Goal: Complete application form

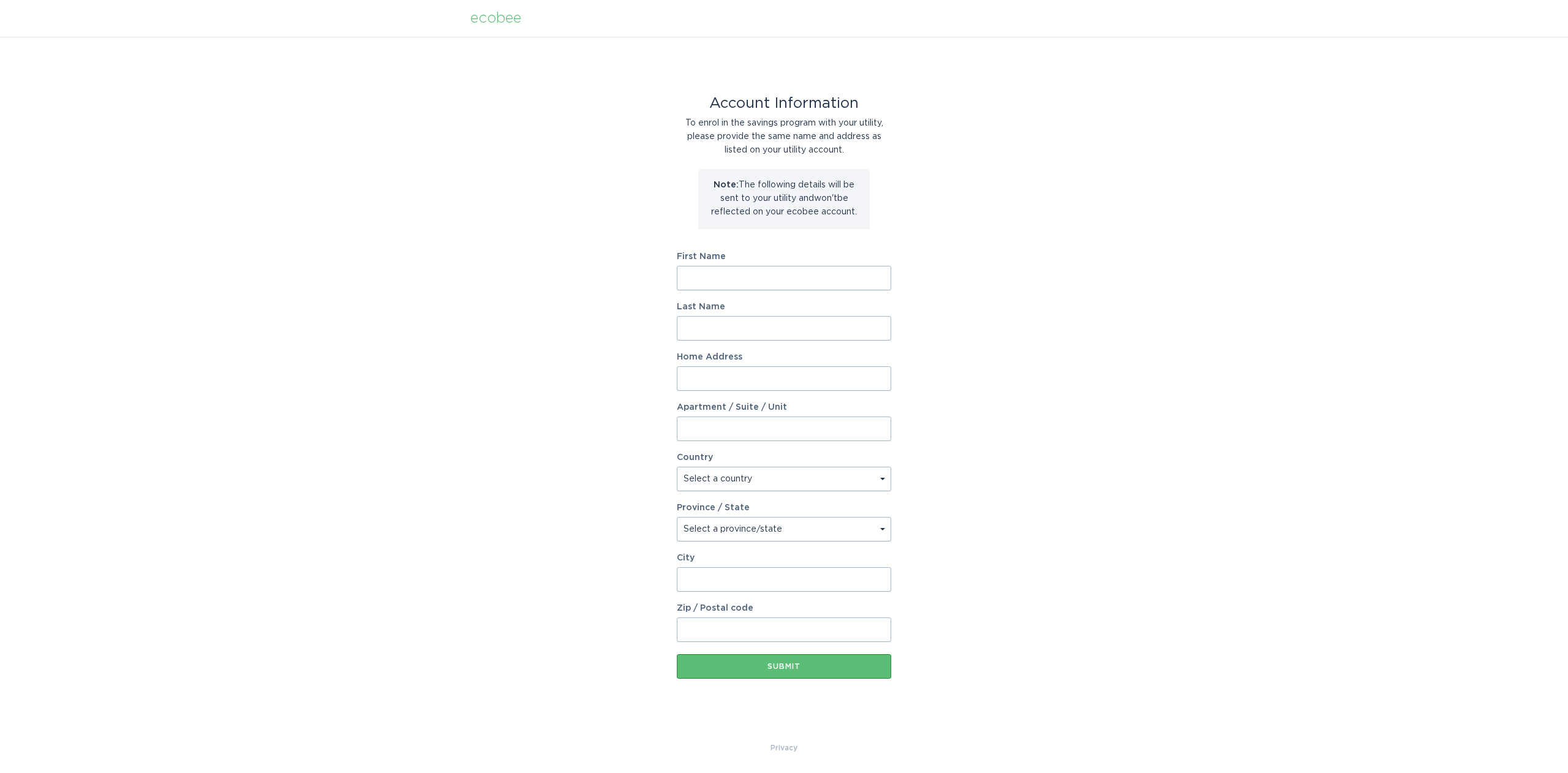
click at [811, 264] on div "First Name" at bounding box center [784, 271] width 214 height 38
type input "[PERSON_NAME]"
type input "[STREET_ADDRESS][PERSON_NAME]"
select select "US"
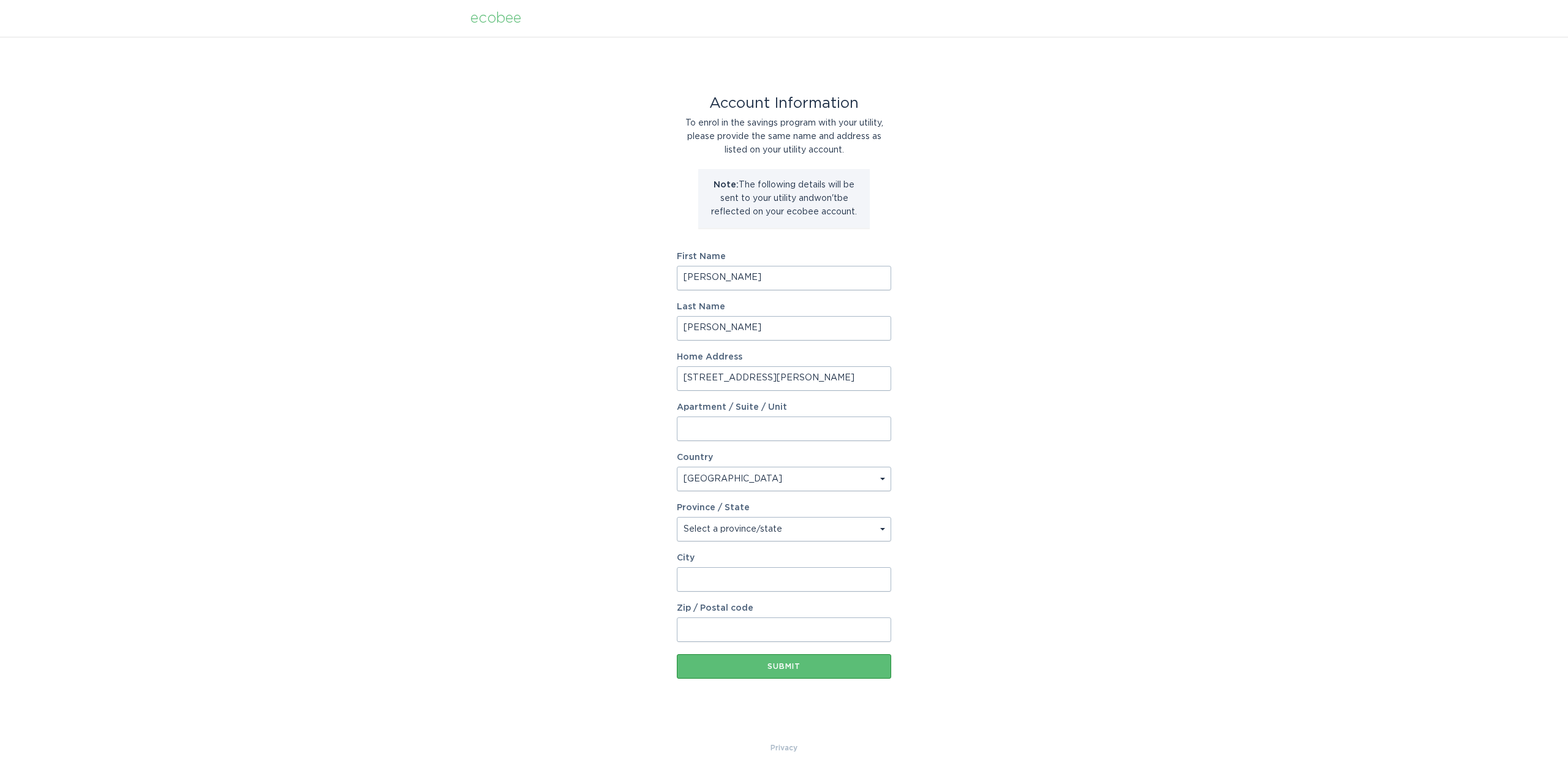
select select "CA"
type input "[GEOGRAPHIC_DATA]"
type input "90291"
click at [1123, 177] on div "Account Information To enrol in the savings program with your utility, please p…" at bounding box center [784, 389] width 1568 height 704
